Goal: Task Accomplishment & Management: Manage account settings

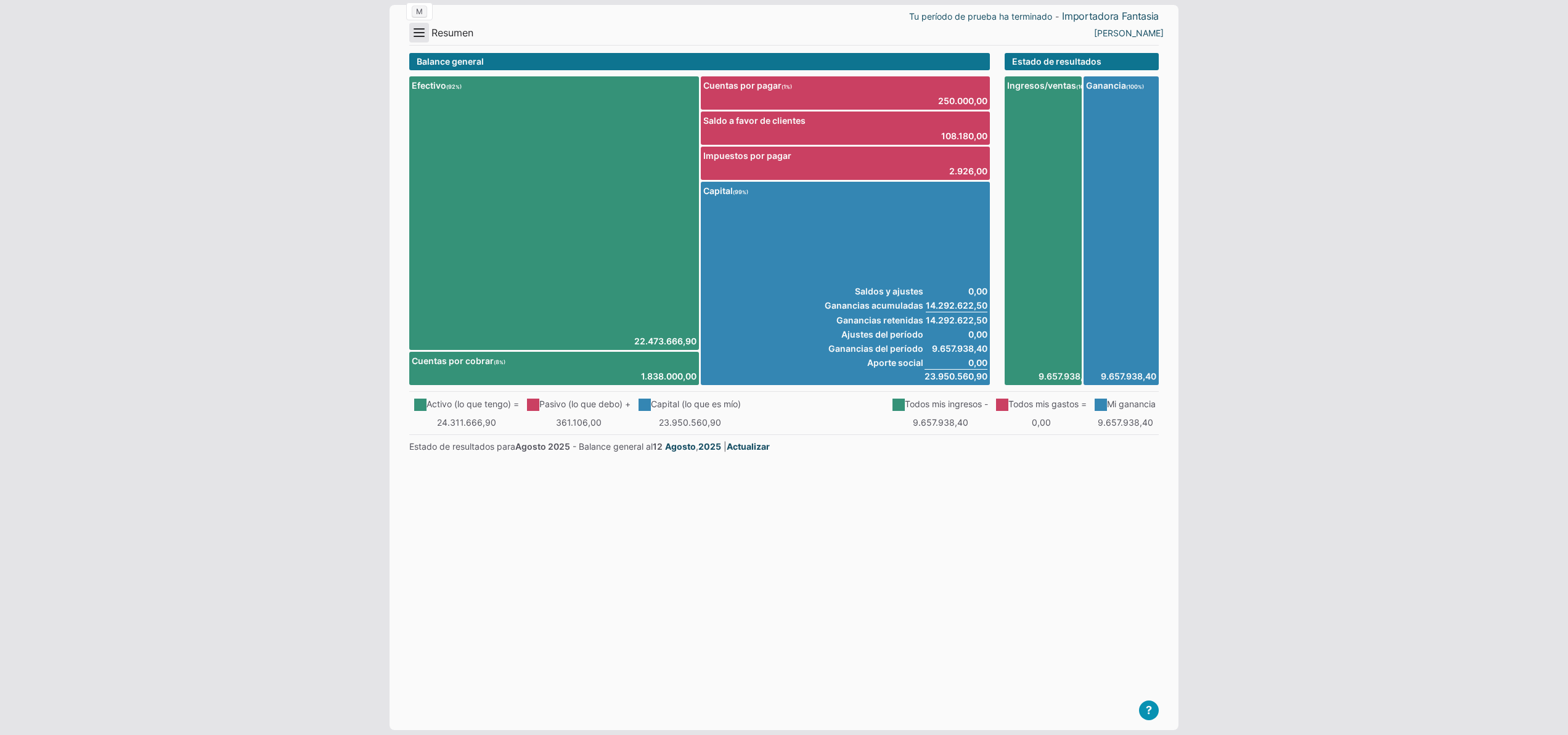
click at [419, 31] on button "Menu" at bounding box center [419, 33] width 20 height 20
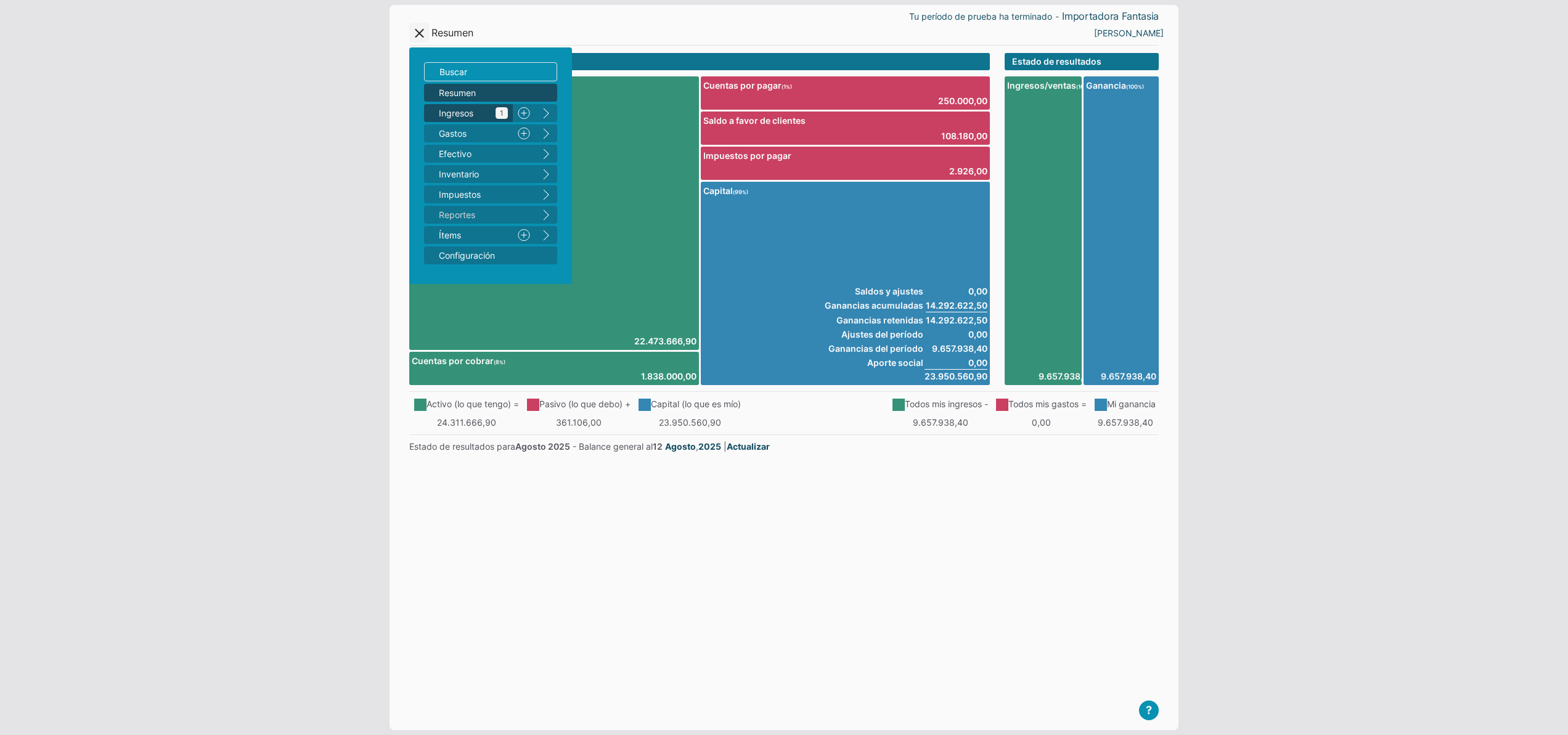
click at [458, 115] on span "Ingresos 1" at bounding box center [473, 113] width 69 height 13
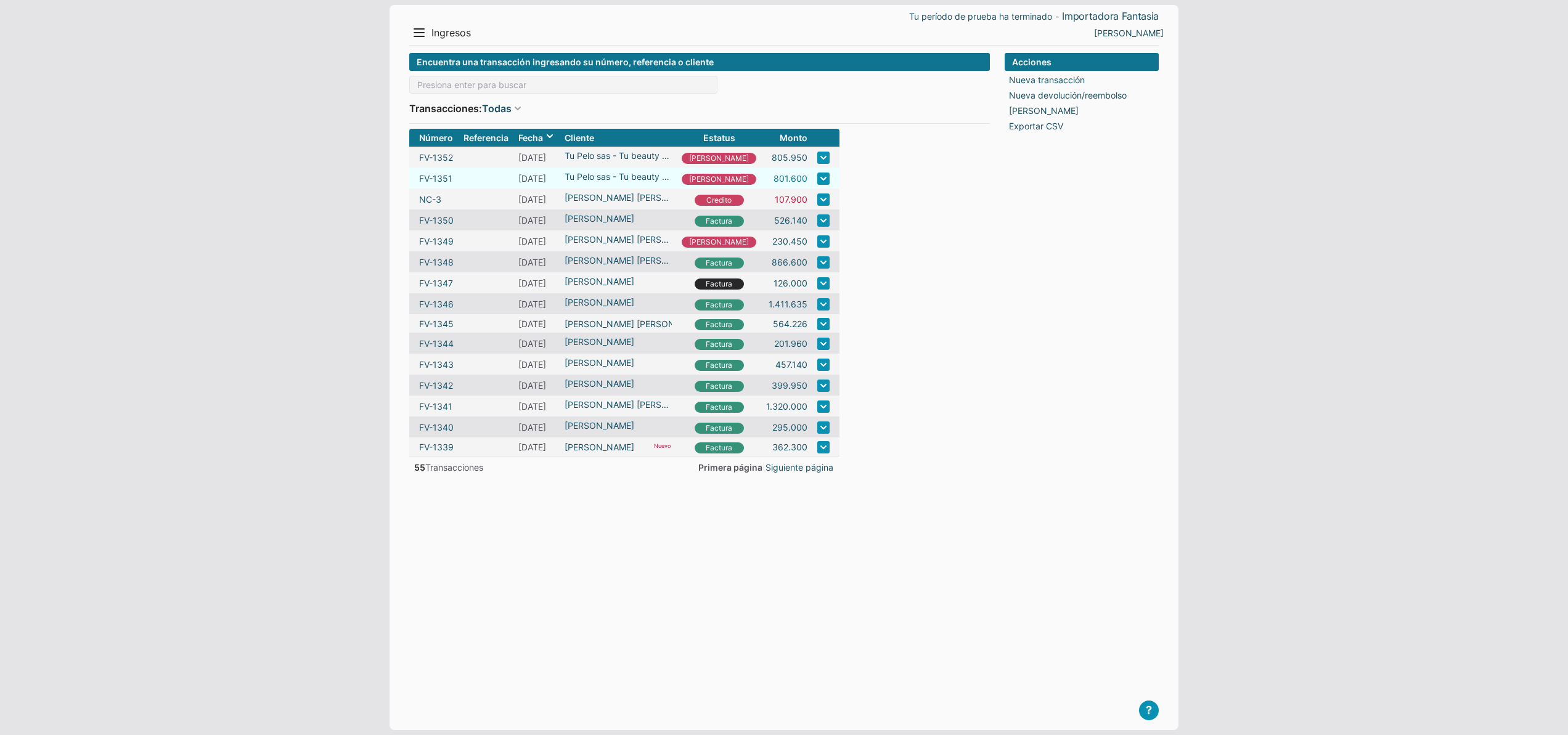
click at [774, 178] on link "801.600" at bounding box center [790, 178] width 34 height 13
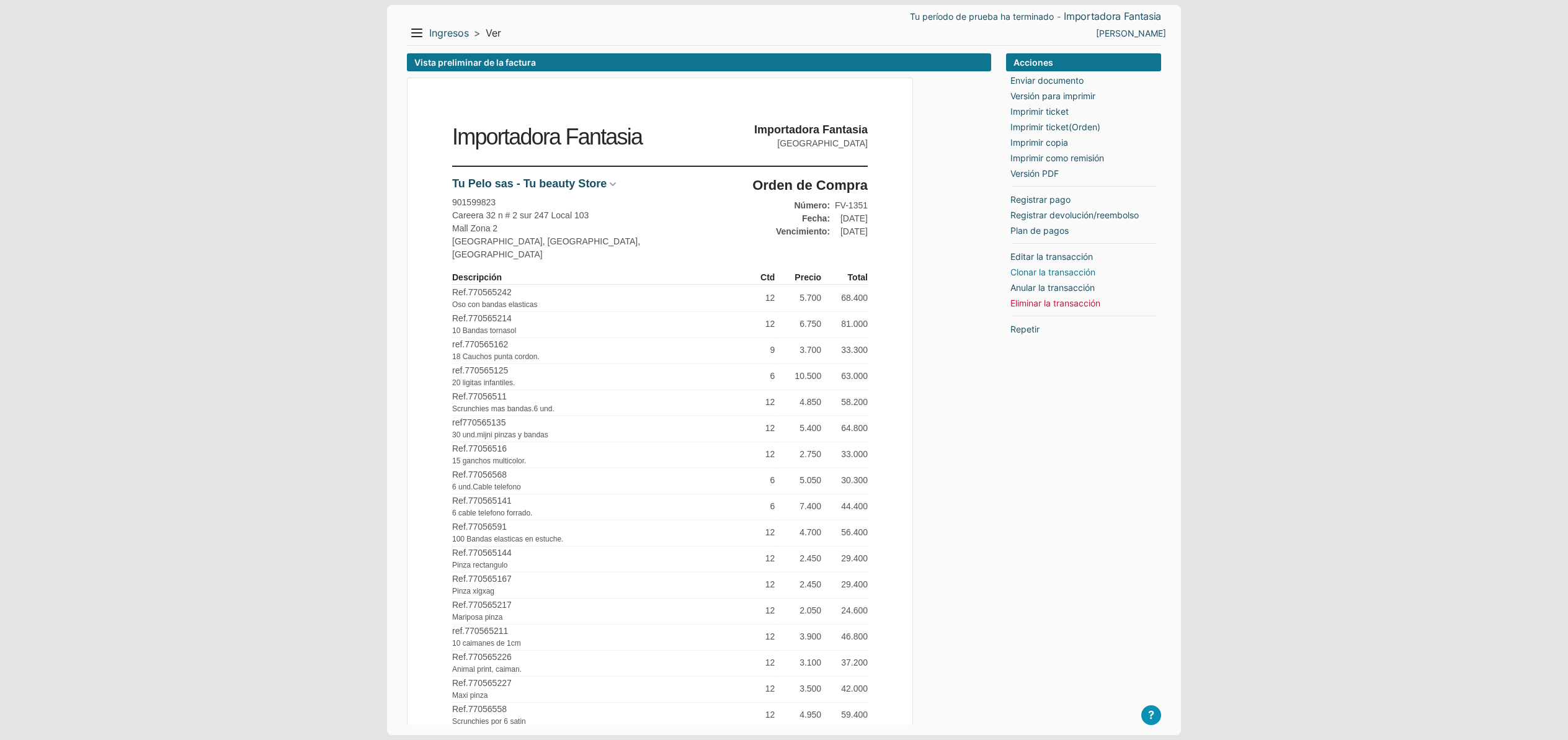
click at [1065, 273] on link "Clonar la transacción" at bounding box center [1053, 272] width 85 height 13
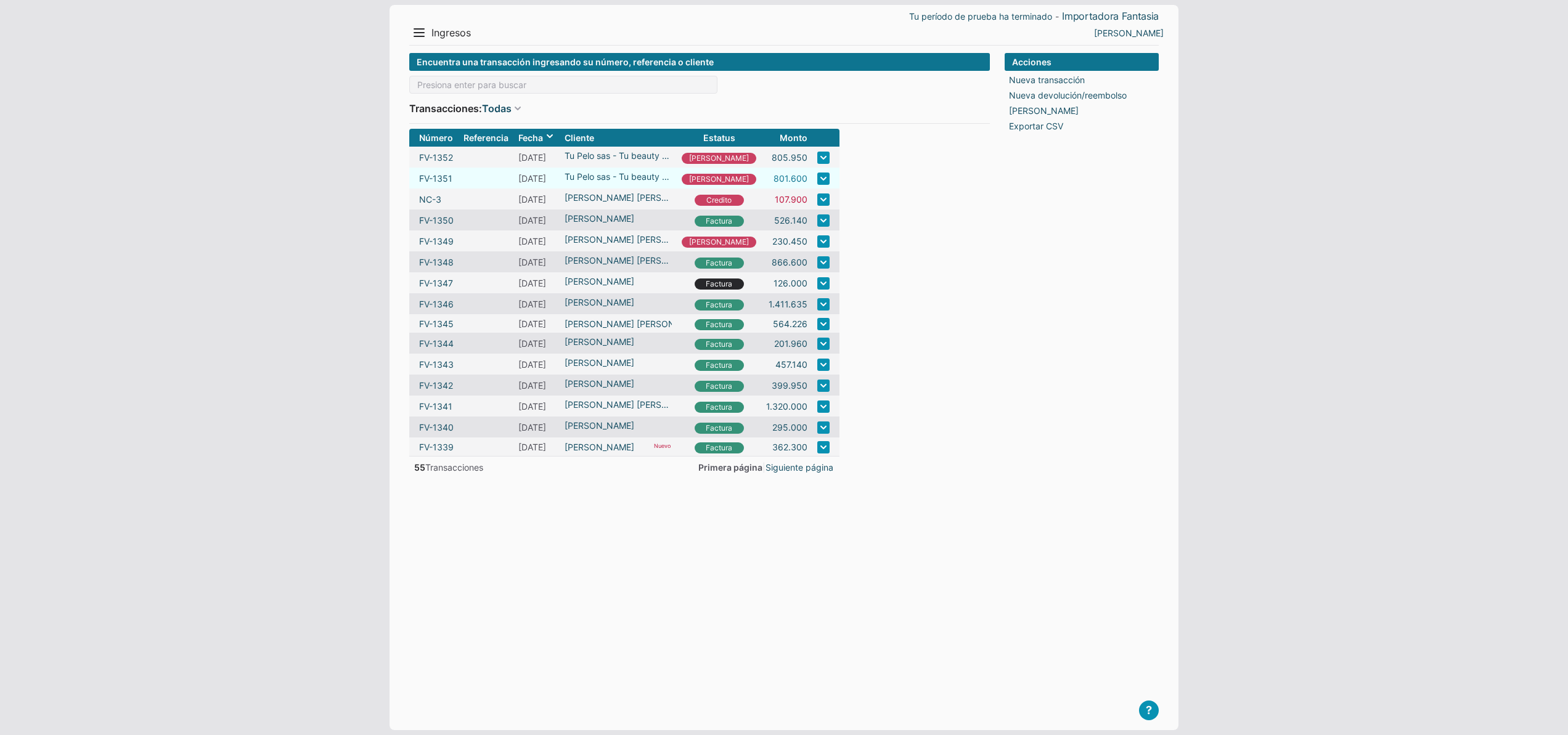
click at [774, 177] on link "801.600" at bounding box center [790, 178] width 34 height 13
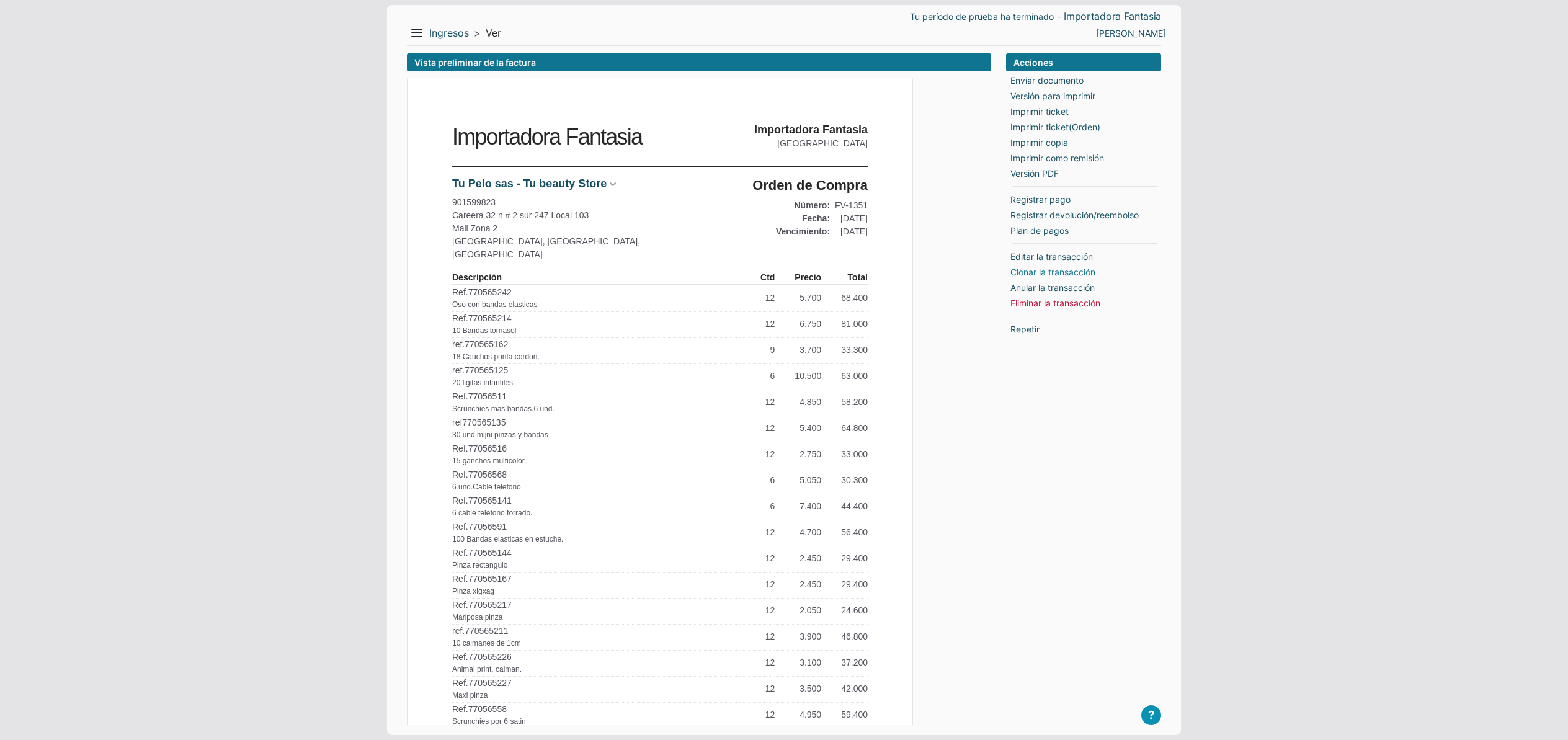
click at [1080, 271] on link "Clonar la transacción" at bounding box center [1053, 272] width 85 height 13
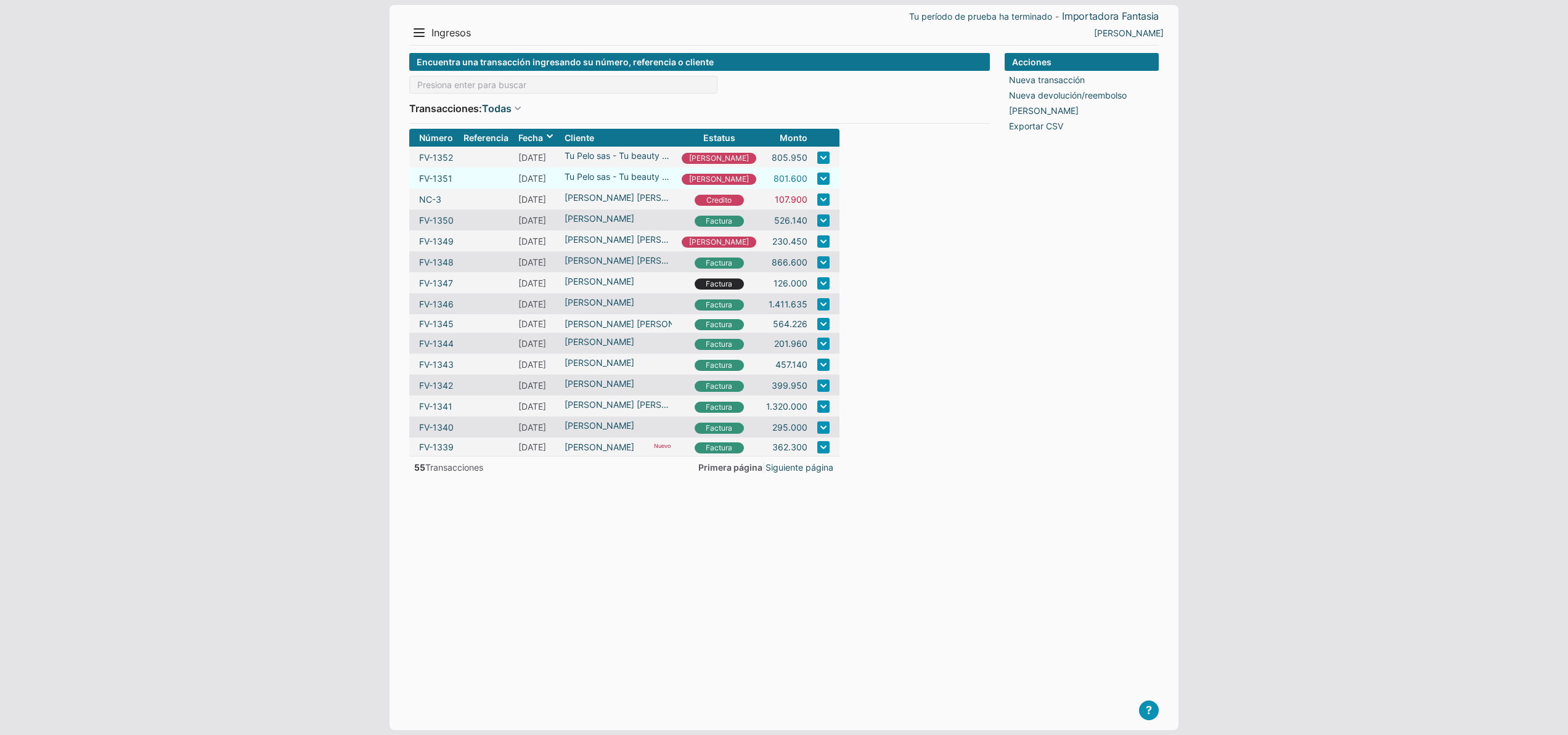
click at [774, 178] on link "801.600" at bounding box center [790, 178] width 34 height 13
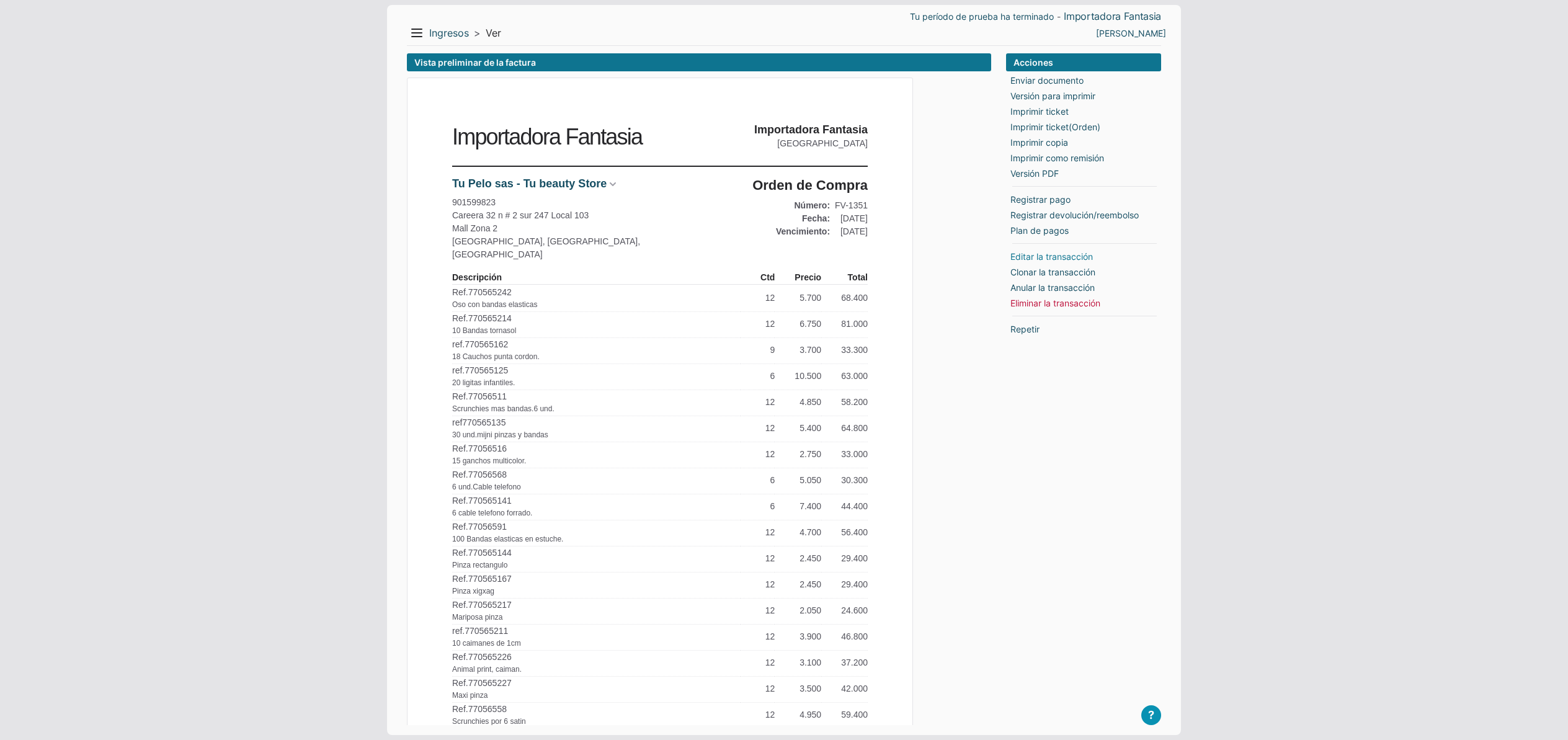
click at [1037, 258] on link "Editar la transacción" at bounding box center [1052, 257] width 83 height 13
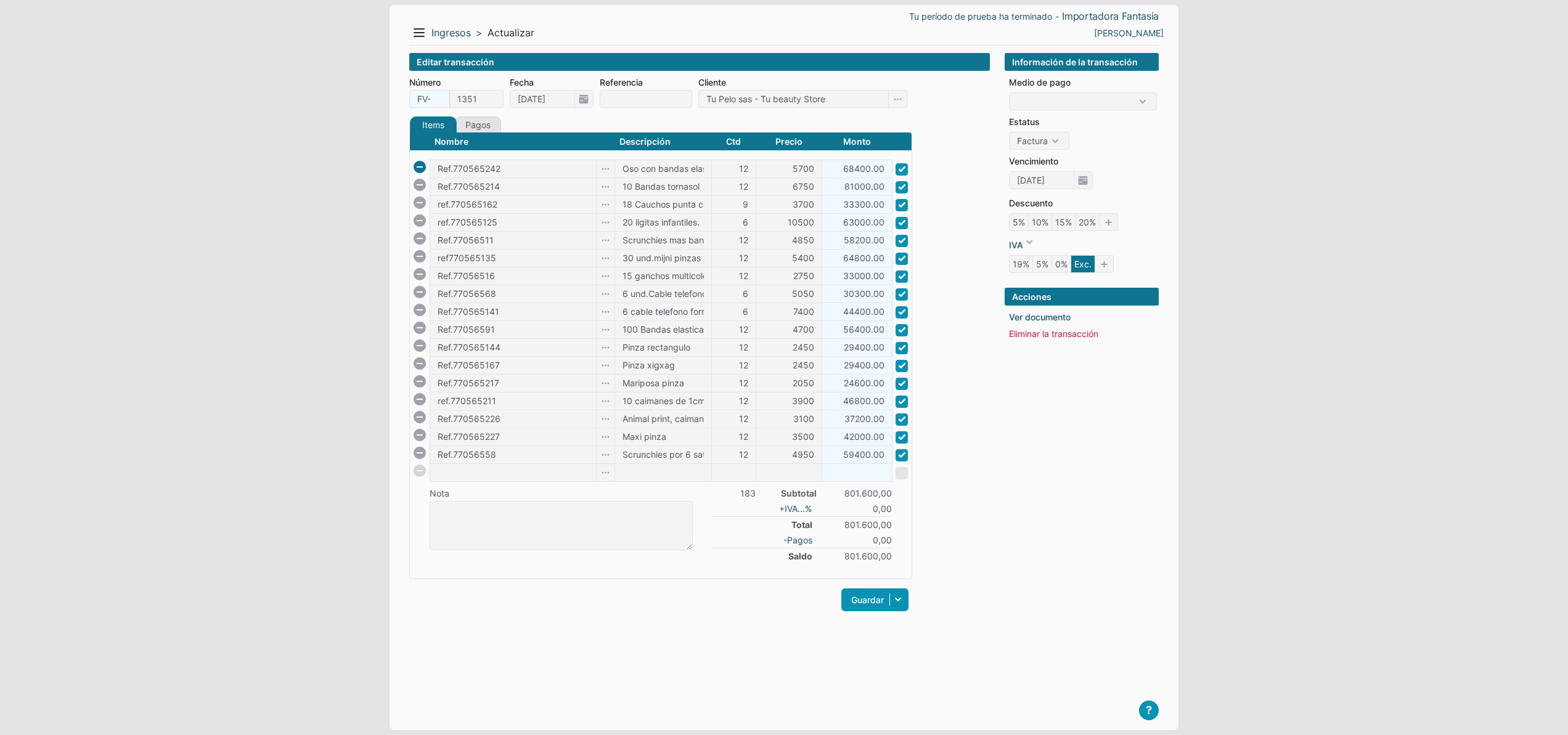
click at [422, 168] on span at bounding box center [419, 167] width 12 height 12
click at [729, 168] on input "12" at bounding box center [734, 169] width 44 height 17
type input "4"
type input "27000.00"
click at [419, 184] on span at bounding box center [419, 184] width 12 height 12
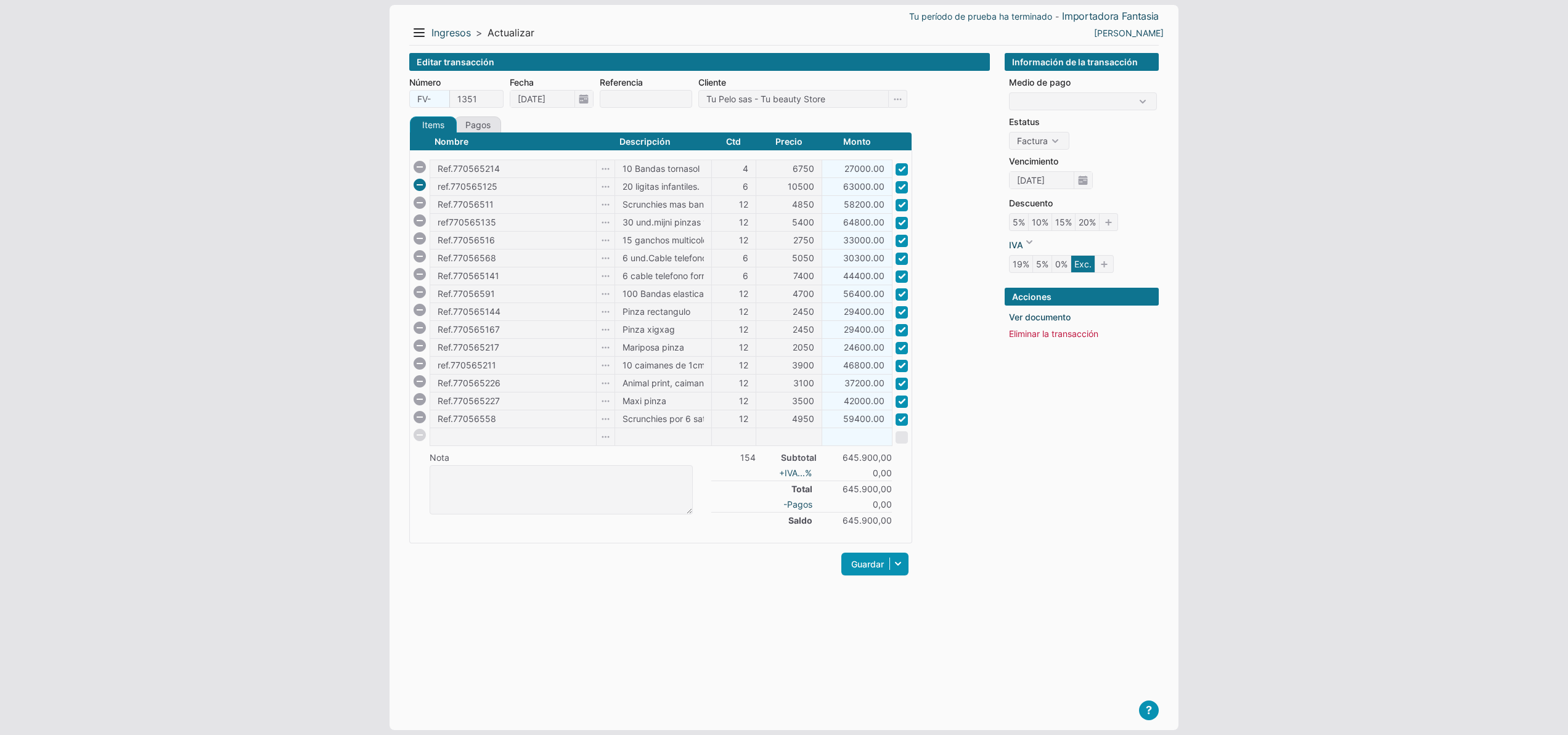
click at [418, 184] on span at bounding box center [419, 184] width 12 height 12
click at [734, 187] on input "12" at bounding box center [734, 186] width 44 height 17
type input "6"
type input "29100.00"
click at [422, 222] on span at bounding box center [419, 220] width 12 height 12
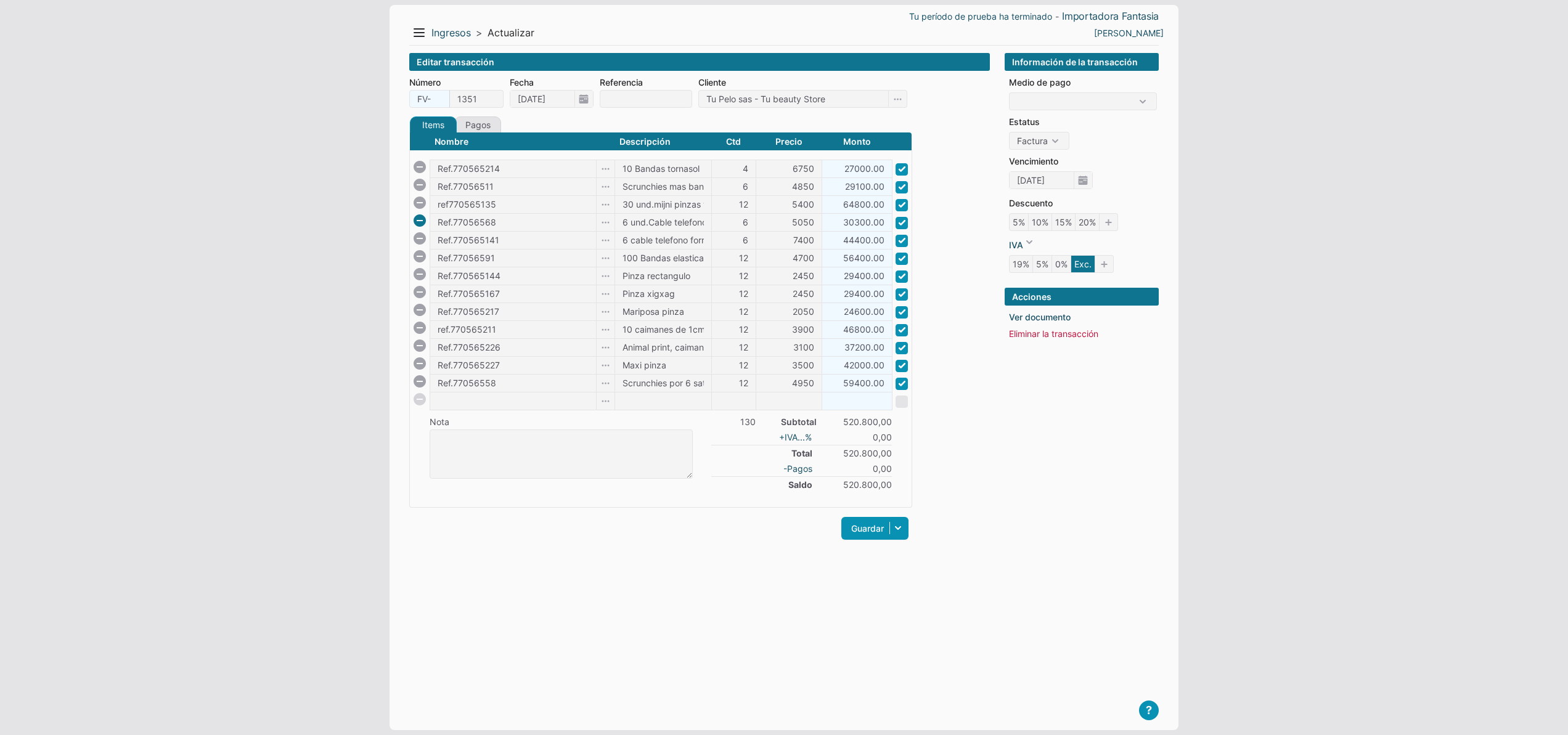
click at [422, 221] on span at bounding box center [419, 220] width 12 height 12
click at [729, 223] on input "6" at bounding box center [734, 222] width 44 height 17
click at [731, 223] on input "126" at bounding box center [734, 222] width 44 height 17
type input "126"
type input "932400.00"
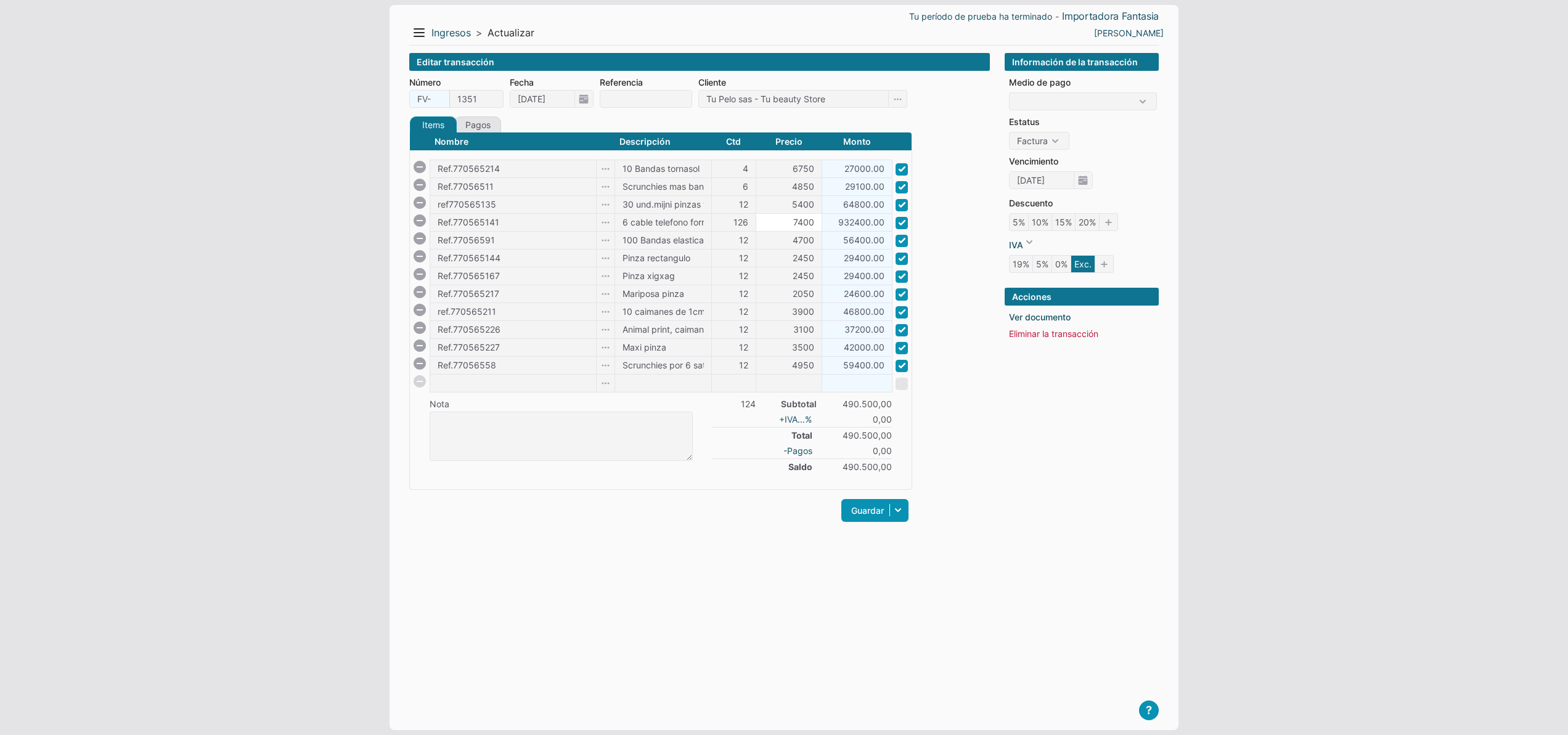
click at [768, 227] on input "7400" at bounding box center [789, 222] width 65 height 17
click at [729, 222] on input "126" at bounding box center [734, 222] width 44 height 17
type input "12"
type input "88800.00"
click at [534, 239] on input "Ref.77056591" at bounding box center [513, 240] width 166 height 17
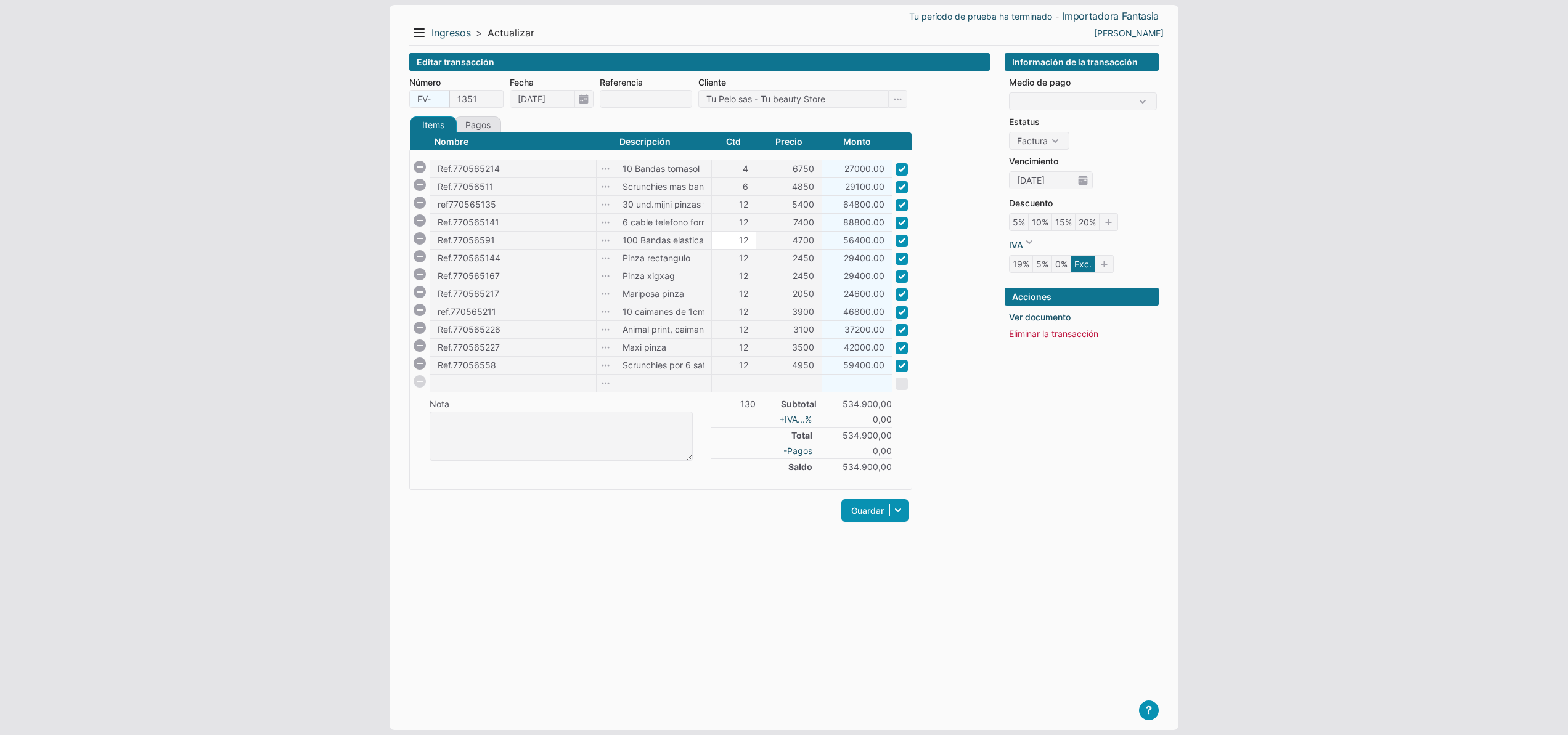
click at [733, 239] on input "12" at bounding box center [734, 240] width 44 height 17
type input "6"
type input "28200.00"
click at [726, 381] on input at bounding box center [734, 383] width 44 height 17
click at [507, 383] on input at bounding box center [513, 383] width 166 height 17
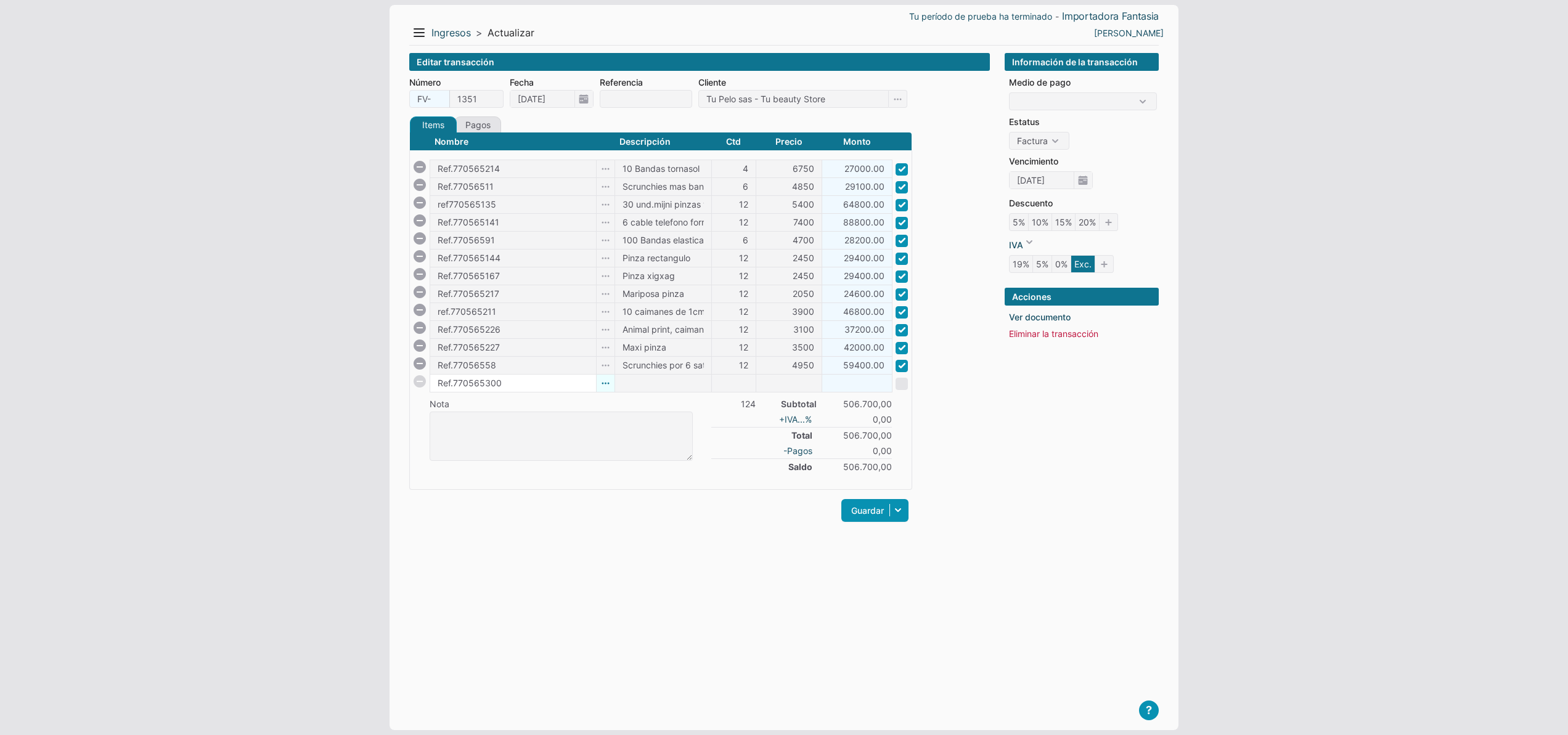
type input "Ref.770565300"
click at [607, 385] on icon at bounding box center [605, 384] width 19 height 18
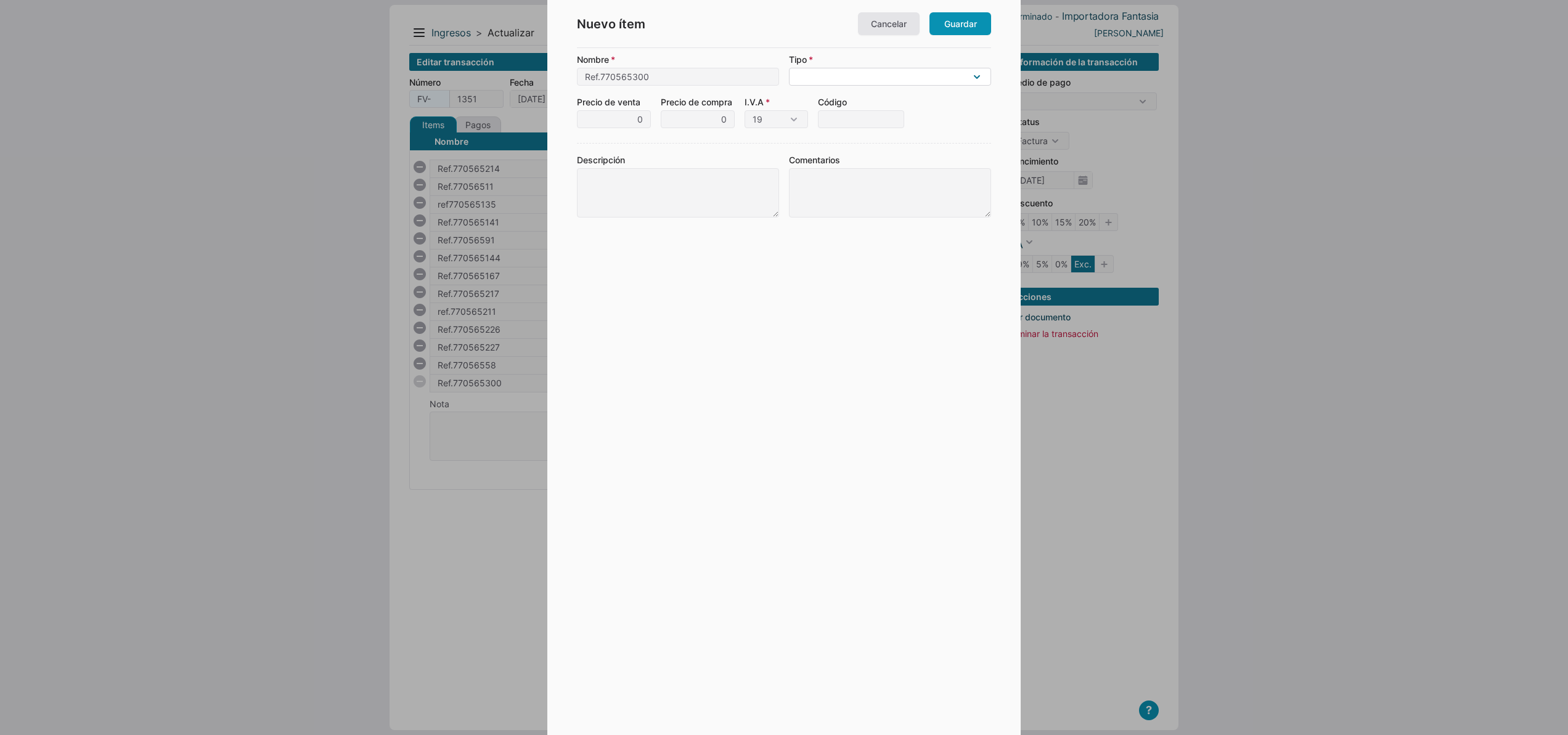
click at [979, 76] on select "Mercancía (un producto que compras y vendes) Material (algo consumido producien…" at bounding box center [890, 77] width 202 height 18
select select "G"
click at [658, 74] on input "Ref.770565300" at bounding box center [678, 77] width 202 height 18
type input "Ref.770565302"
click at [626, 119] on input "0" at bounding box center [614, 119] width 74 height 18
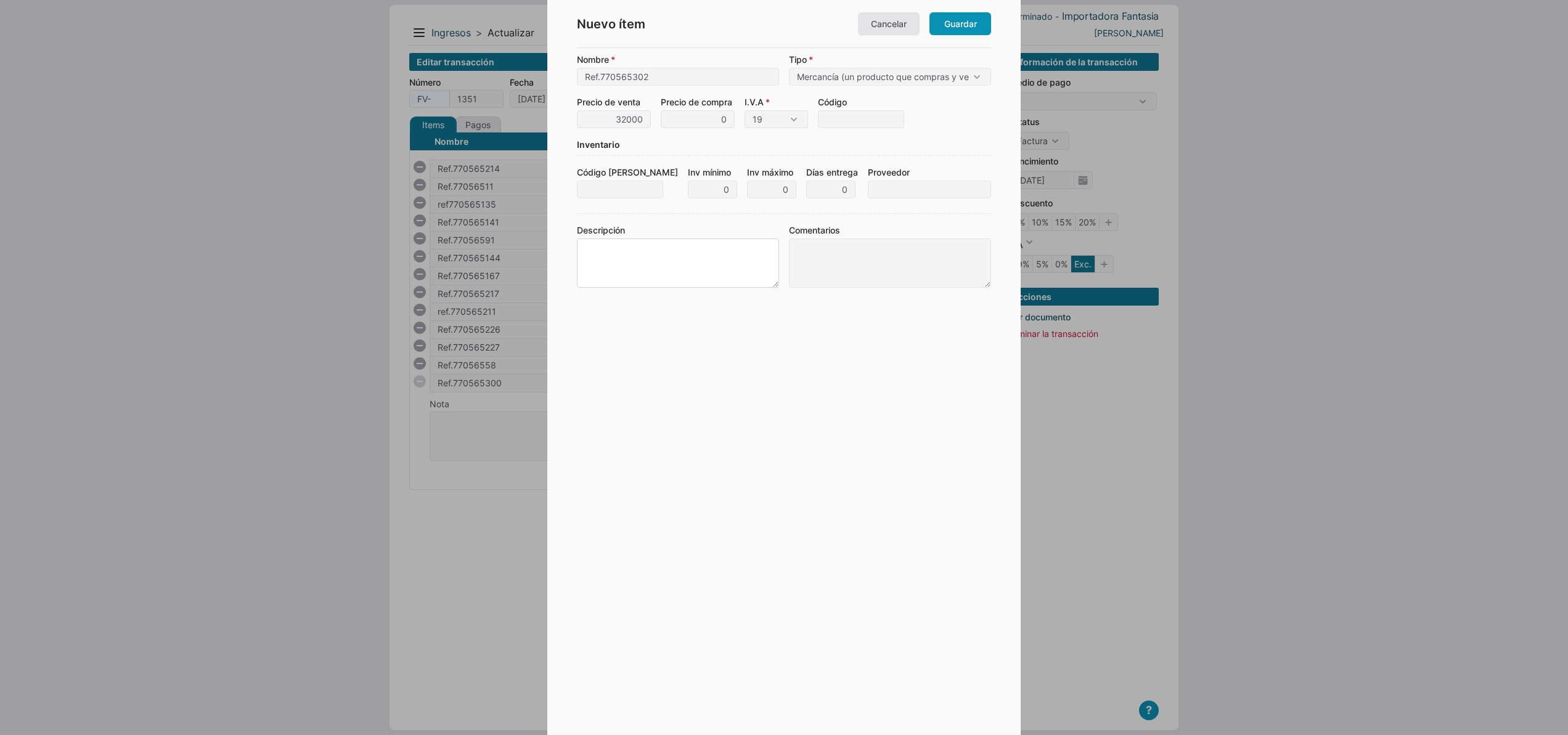
type input "32.000"
click at [636, 248] on textarea "Descripción" at bounding box center [678, 263] width 202 height 49
type textarea "Pinza marmolizada flor"
click at [956, 28] on link "Guardar" at bounding box center [961, 24] width 62 height 23
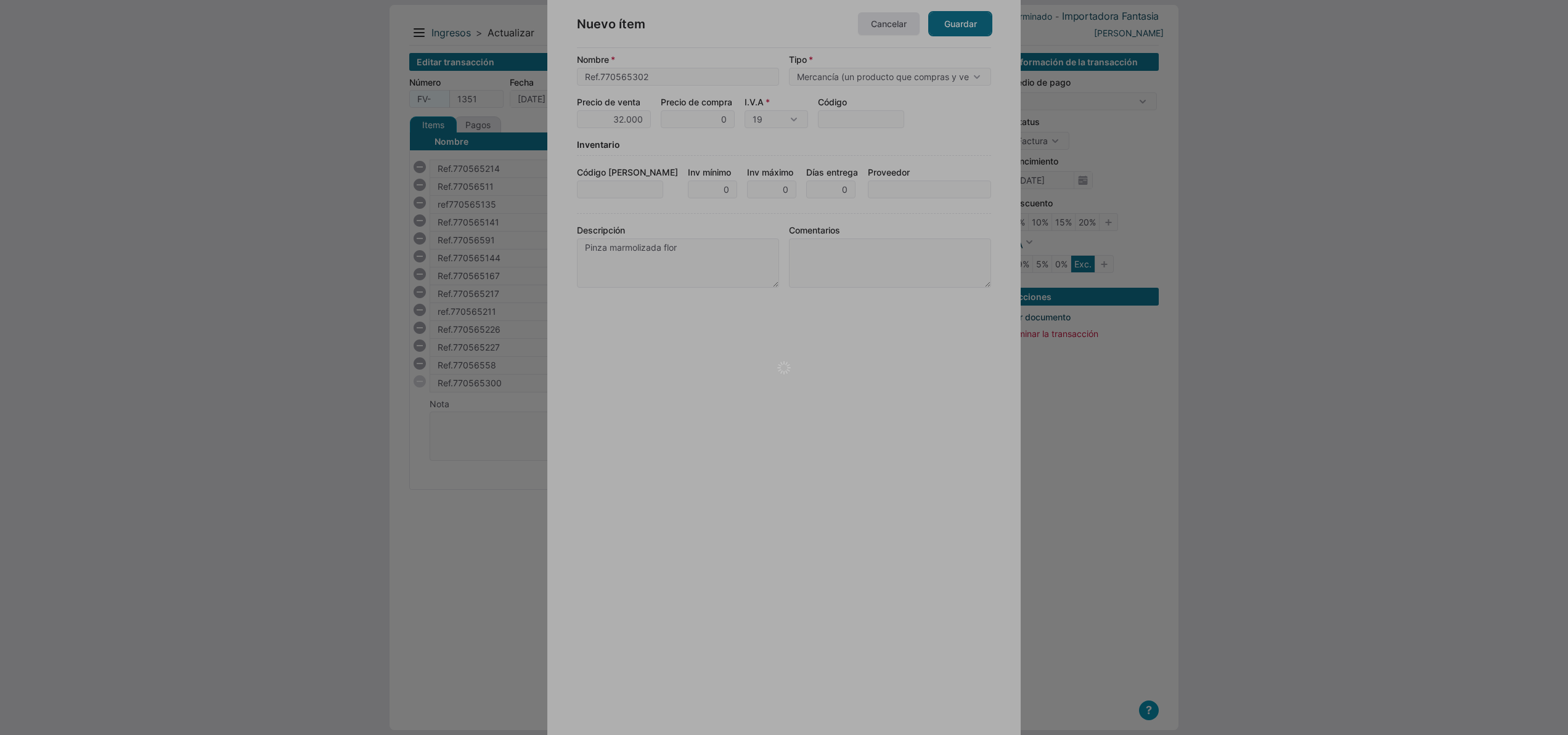
type input "Ref.770565302"
type input "Pinza marmolizada flor"
type input "1"
type input "32000"
type input "32000.00"
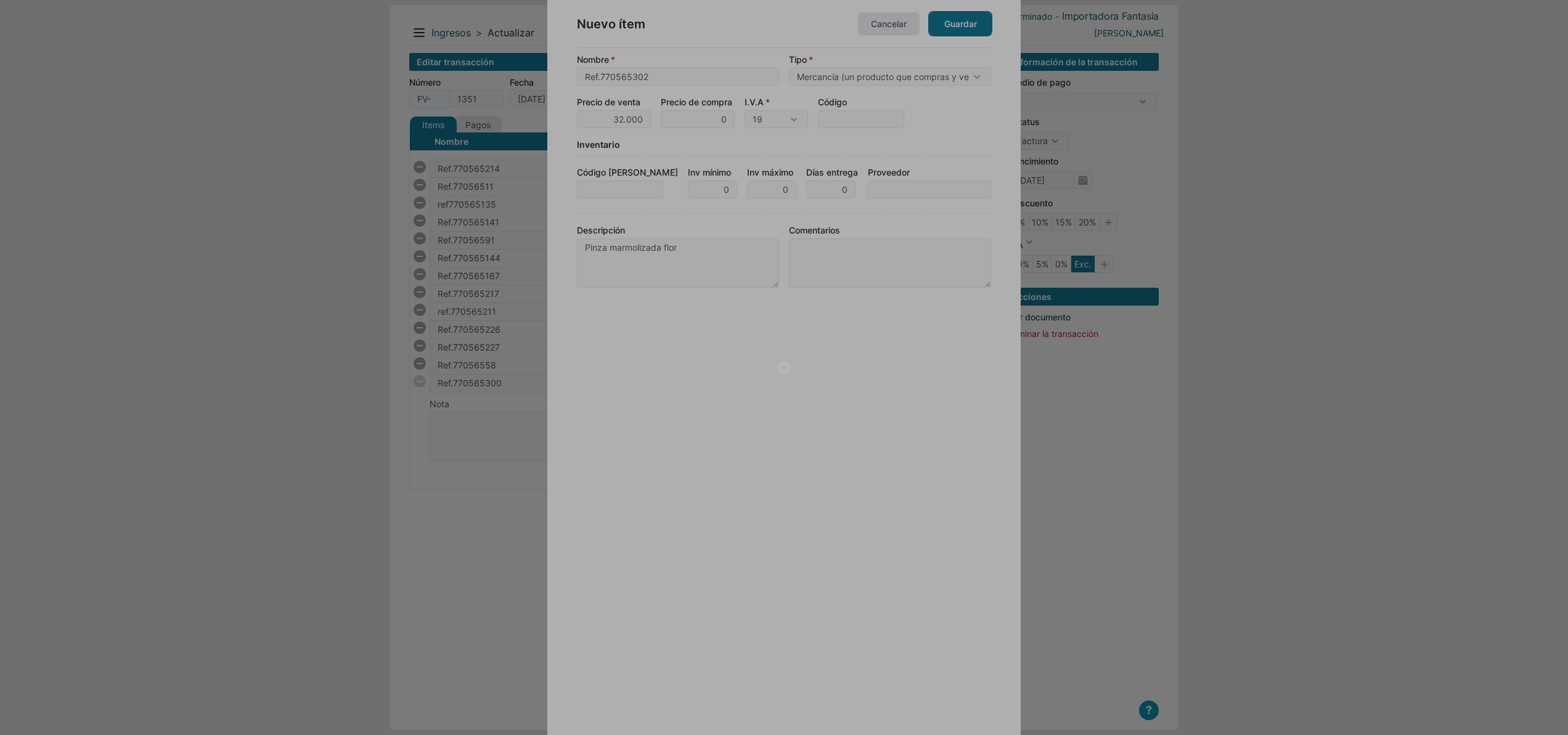
checkbox input "true"
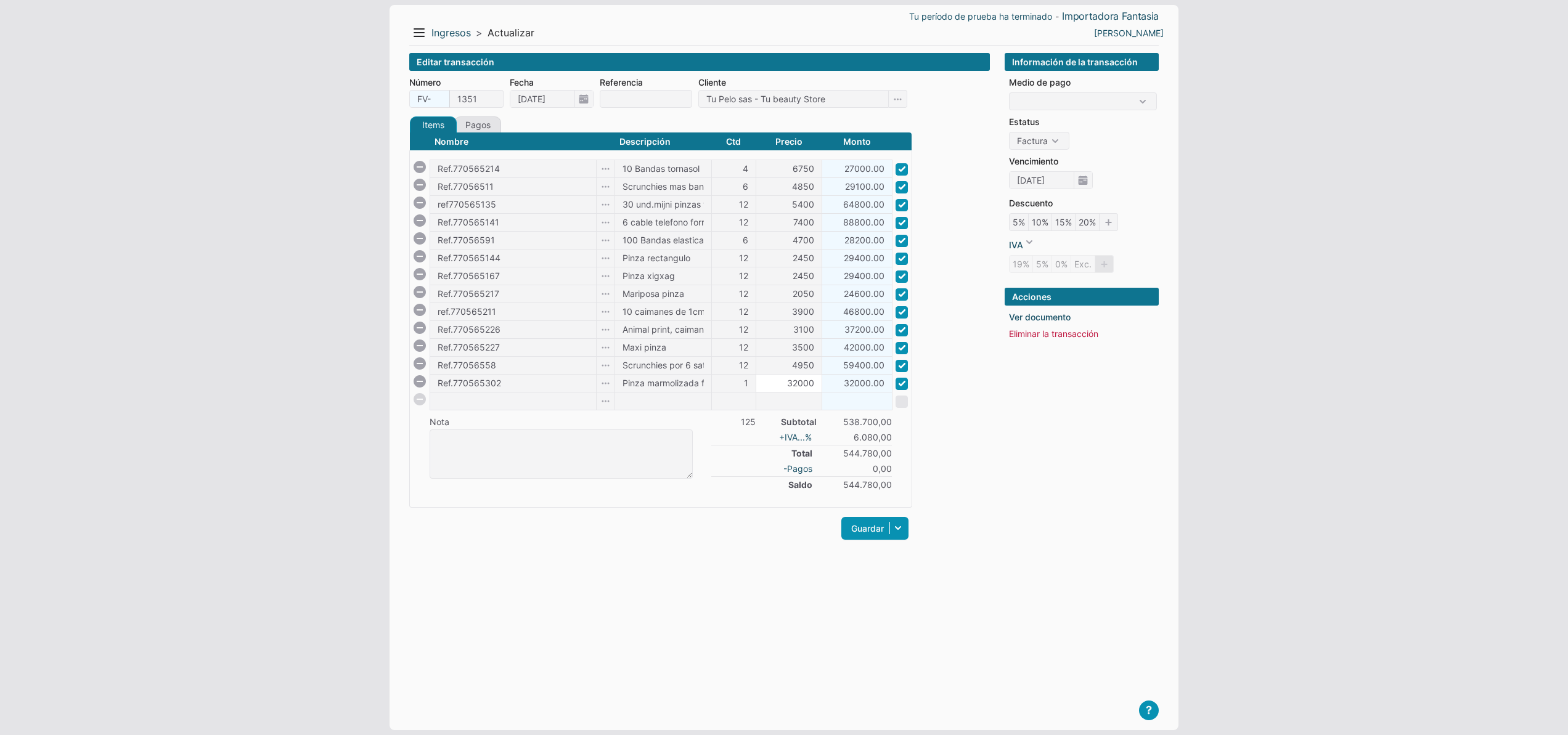
click at [780, 381] on input "32000" at bounding box center [789, 383] width 65 height 17
type input "39200"
type input "39200.00"
type input "Ref.770565228"
click at [605, 403] on icon at bounding box center [605, 402] width 19 height 18
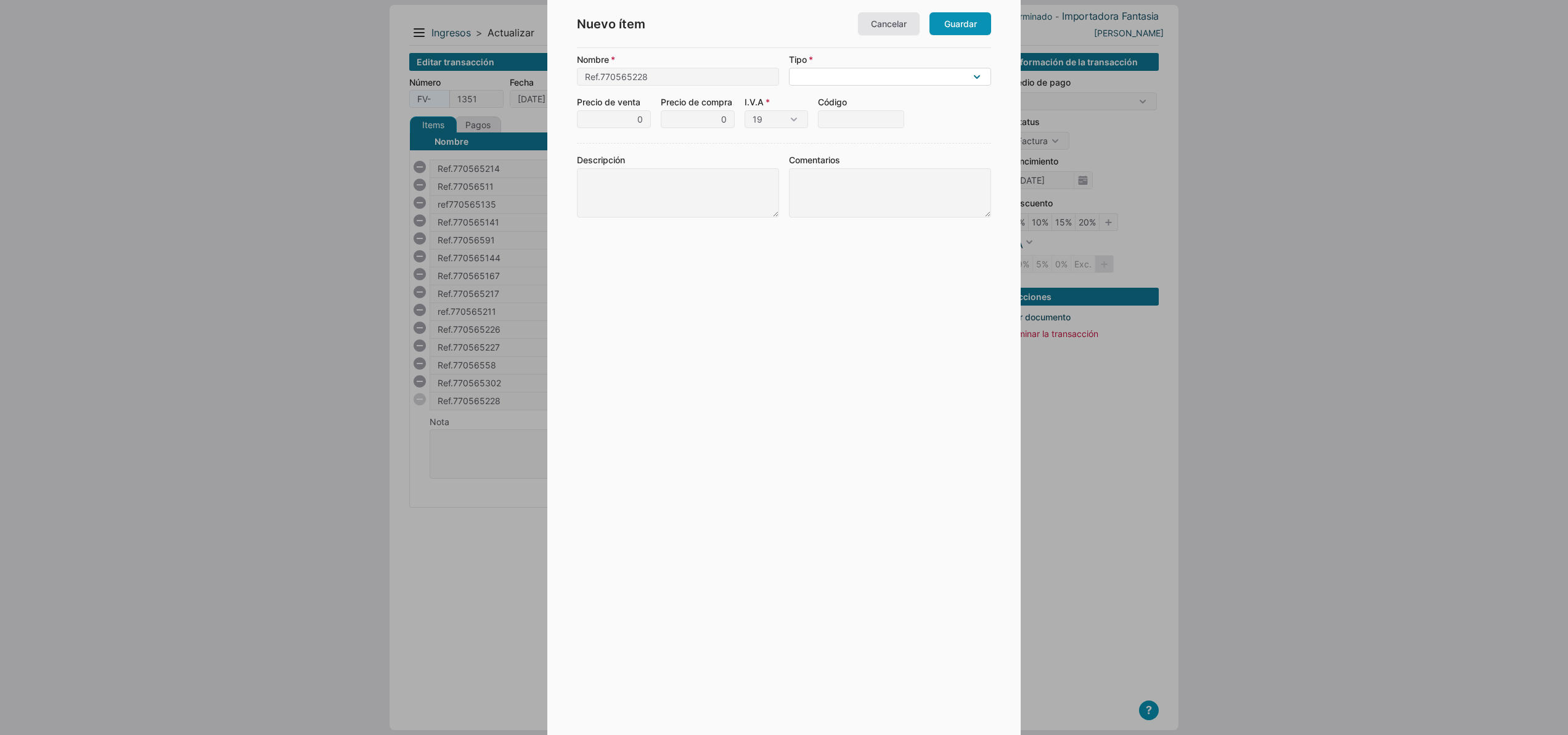
click at [979, 76] on select "Mercancía (un producto que compras y vendes) Material (algo consumido producien…" at bounding box center [890, 77] width 202 height 18
select select "G"
type input "25.000"
click at [703, 254] on textarea "Descripción" at bounding box center [678, 263] width 202 height 49
type textarea "Pinza flor hawaina"
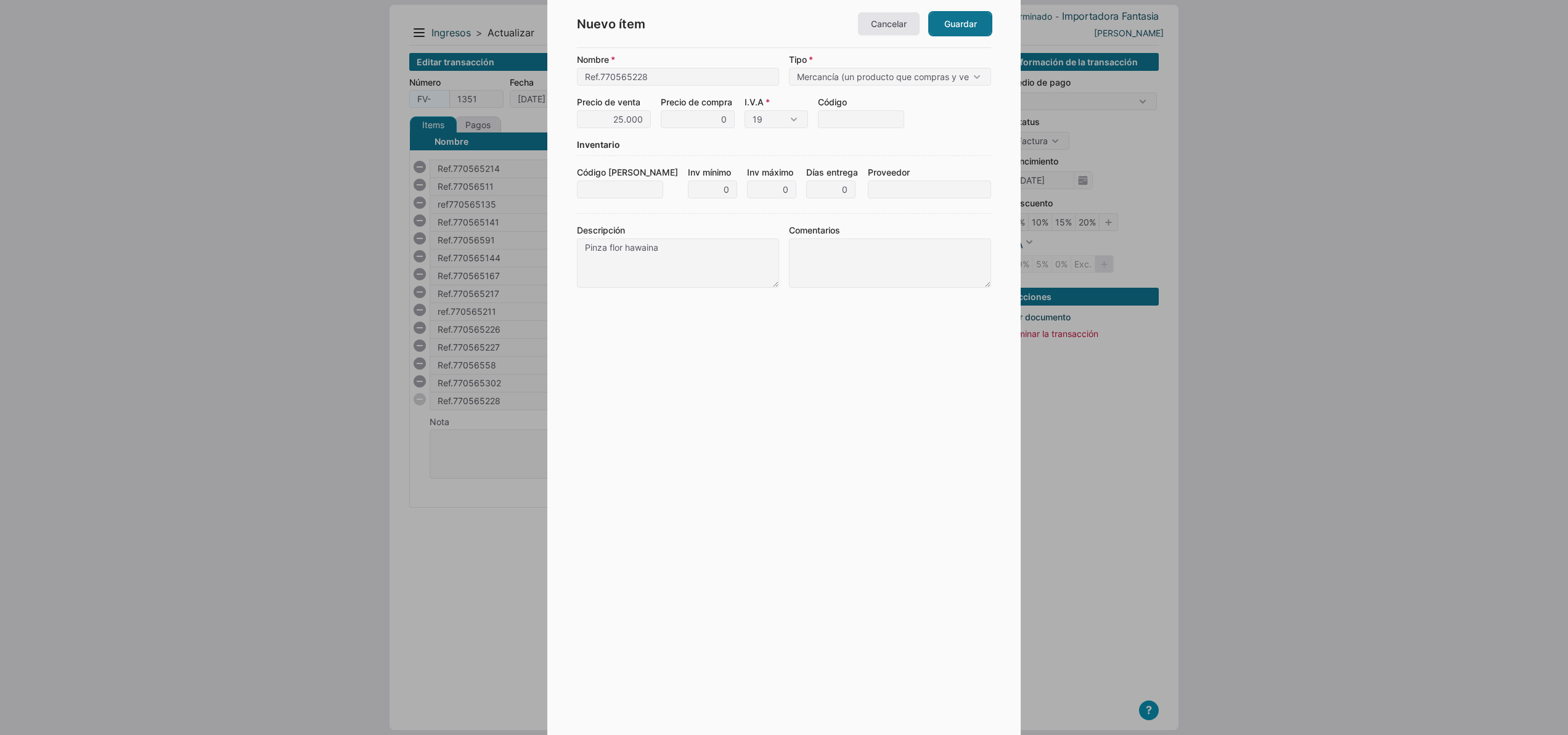
click at [950, 26] on link "Guardar" at bounding box center [961, 24] width 62 height 23
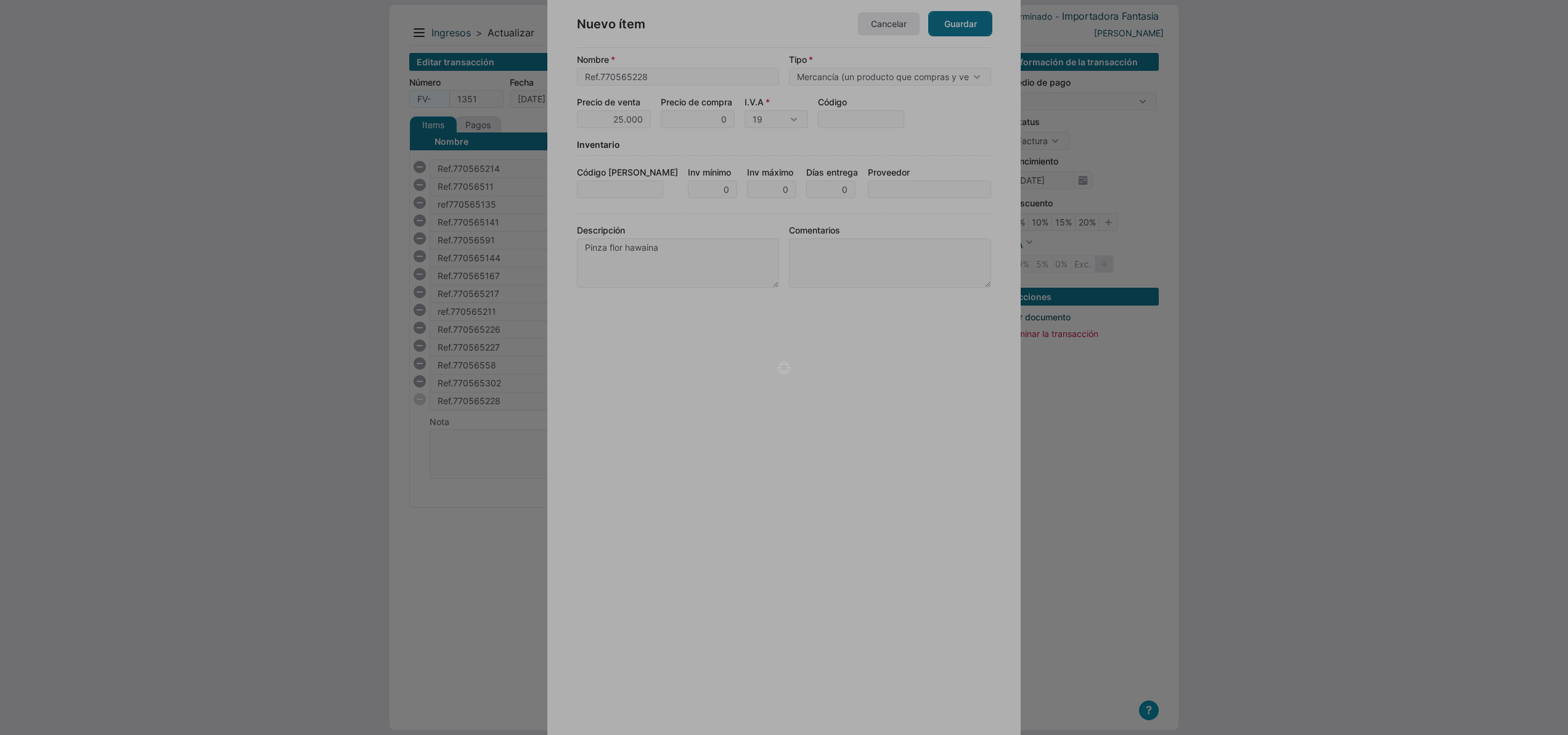
type input "Pinza flor hawaina"
type input "1"
type input "25000"
type input "25000.00"
checkbox input "true"
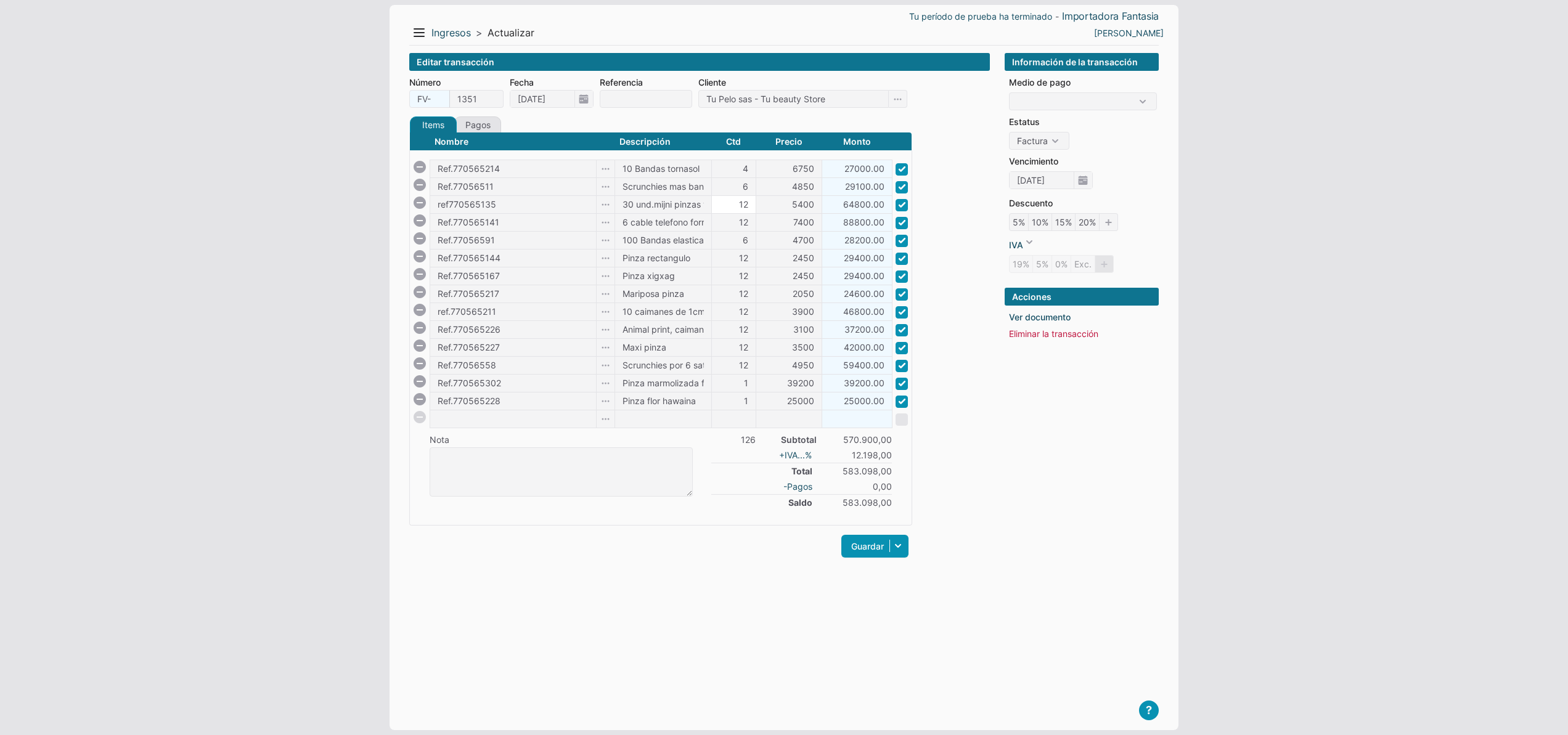
click at [738, 202] on input "12" at bounding box center [734, 204] width 44 height 17
type input "6"
type input "32400.00"
click at [793, 454] on link "+ IVA ...%" at bounding box center [797, 455] width 36 height 13
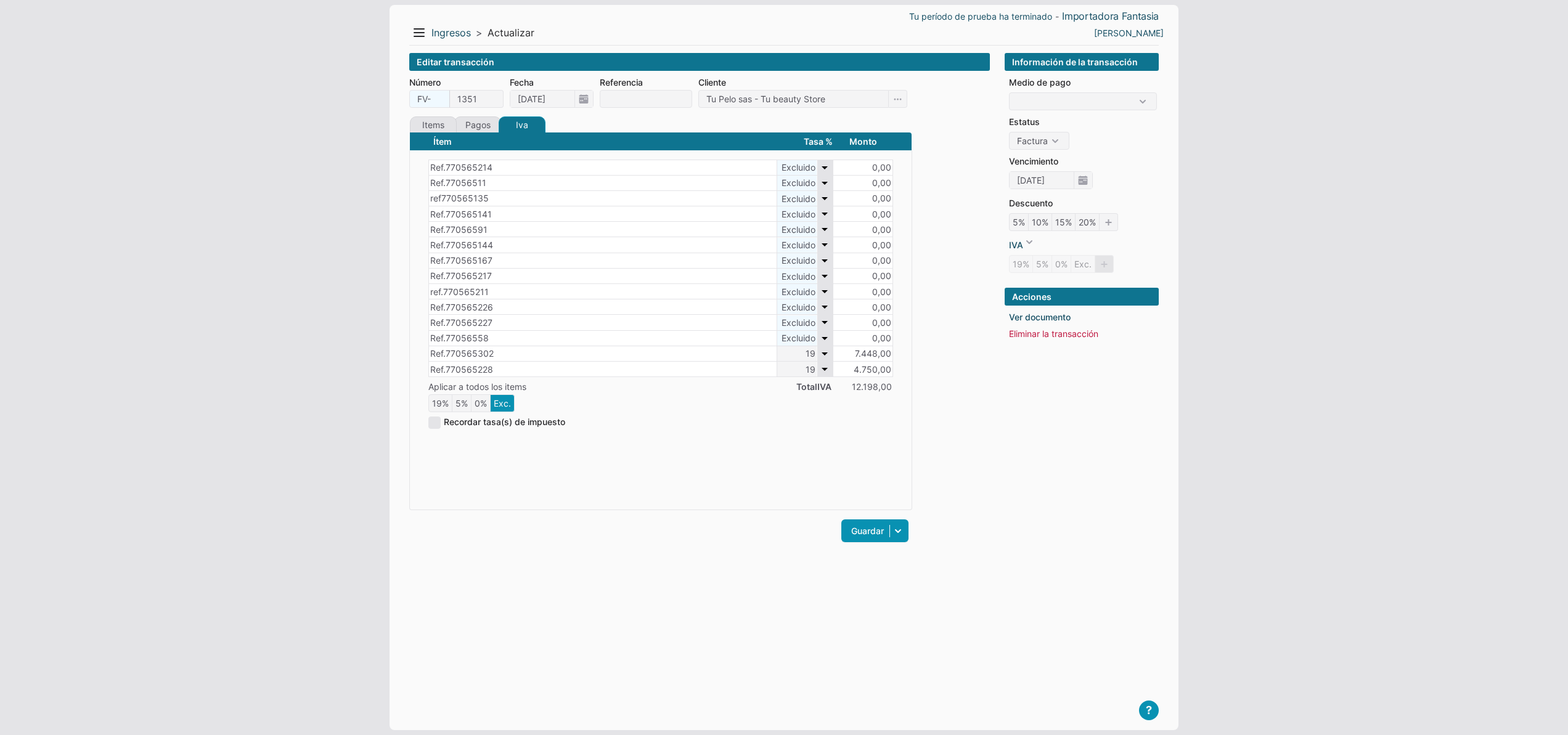
click at [503, 403] on icon "Exc." at bounding box center [502, 403] width 24 height 18
type input "Excluido"
click at [430, 126] on link "Items" at bounding box center [433, 125] width 47 height 17
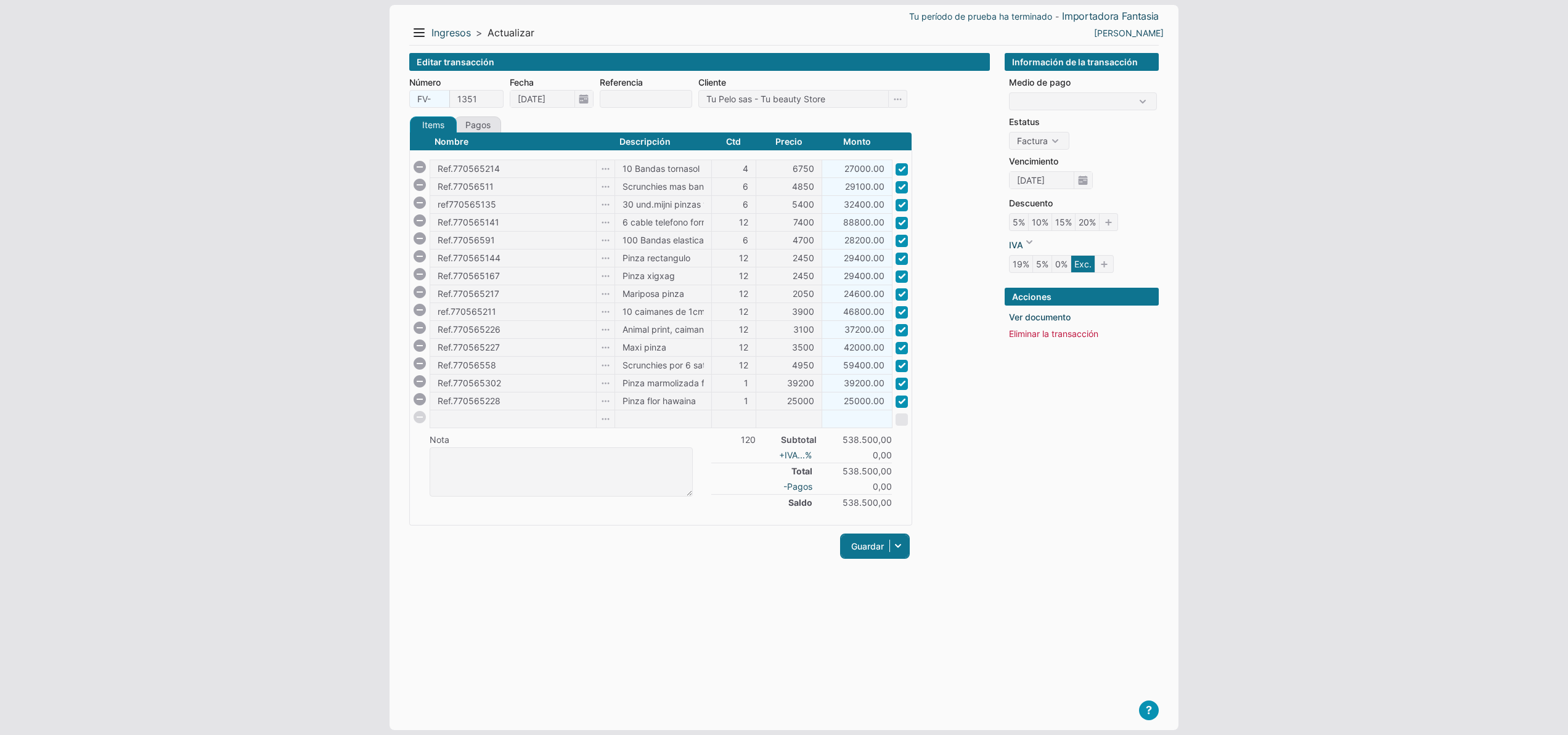
click at [875, 548] on link "Guardar" at bounding box center [875, 546] width 67 height 23
